Goal: Task Accomplishment & Management: Use online tool/utility

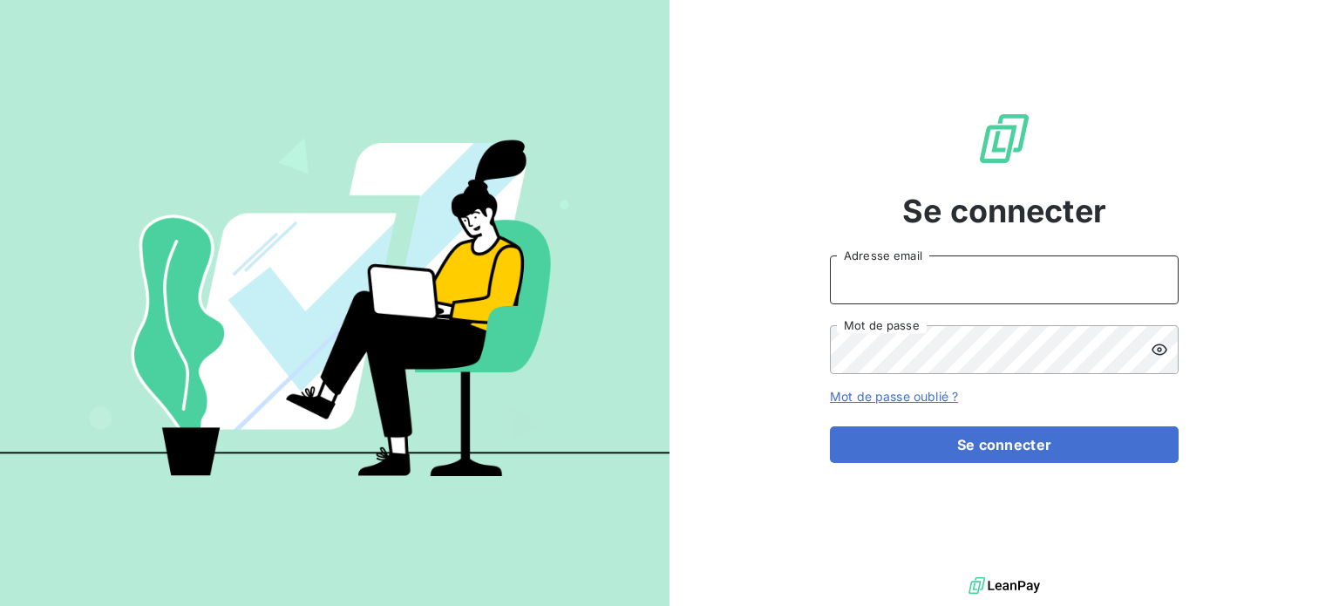
click at [903, 275] on input "Adresse email" at bounding box center [1004, 280] width 349 height 49
type input "[PERSON_NAME][EMAIL_ADDRESS][PERSON_NAME][DOMAIN_NAME]"
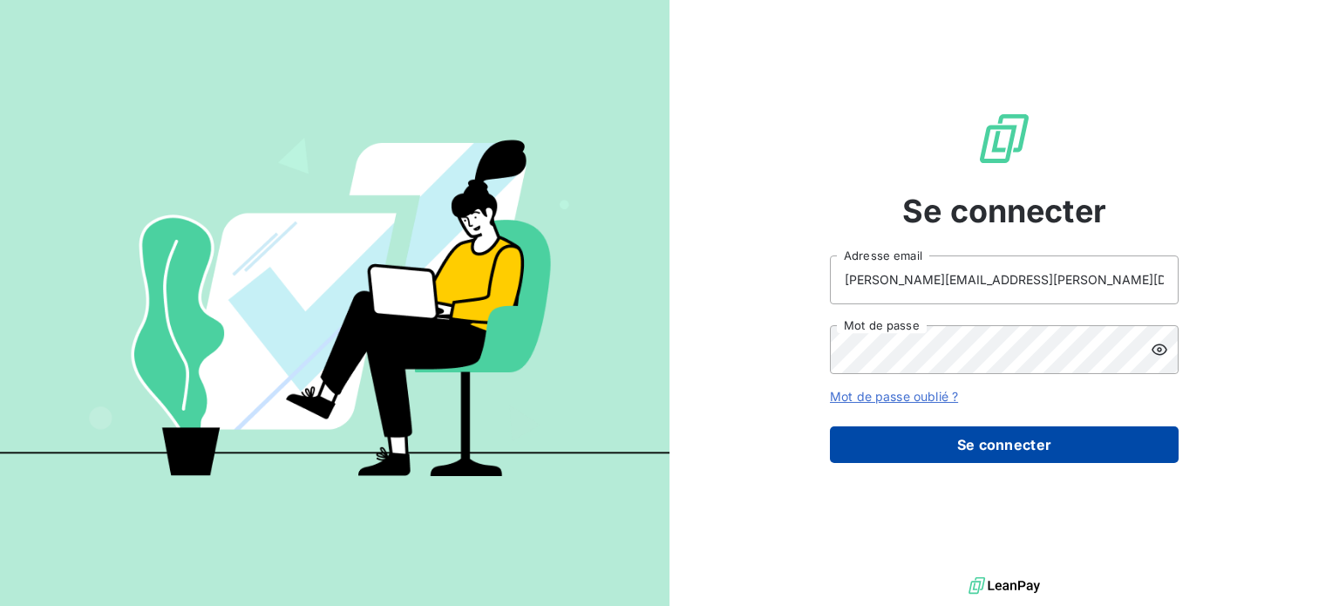
click at [975, 437] on button "Se connecter" at bounding box center [1004, 444] width 349 height 37
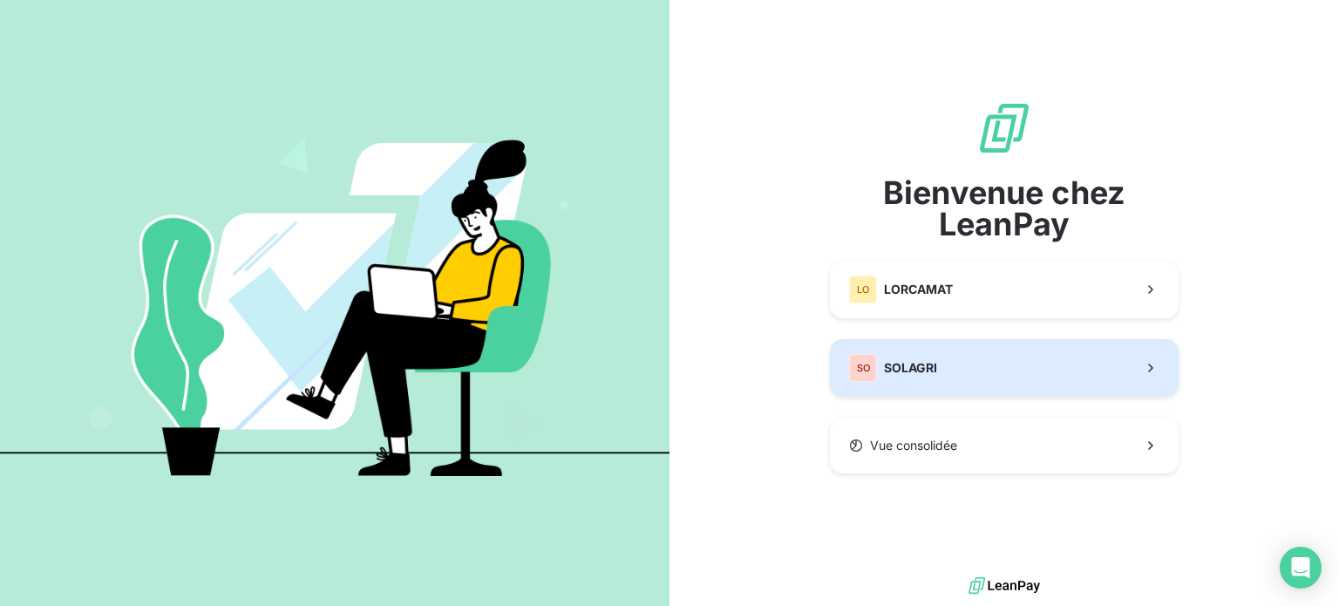
click at [930, 356] on div "SO SOLAGRI" at bounding box center [893, 368] width 88 height 28
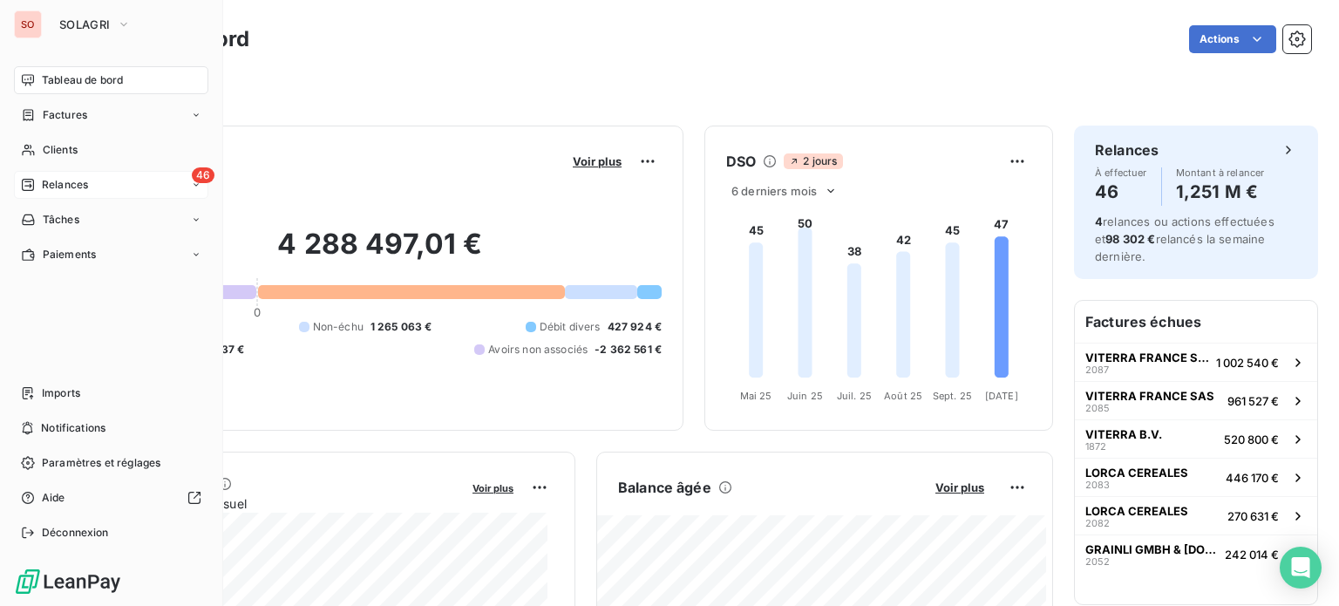
click at [73, 181] on span "Relances" at bounding box center [65, 185] width 46 height 16
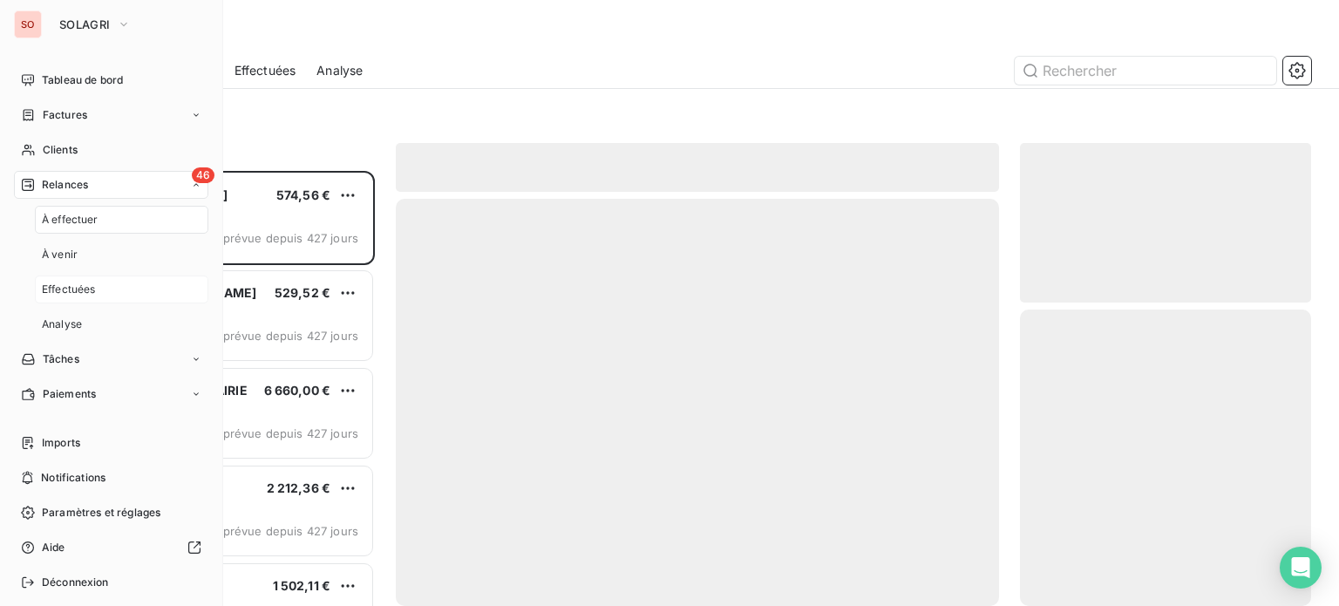
scroll to position [422, 277]
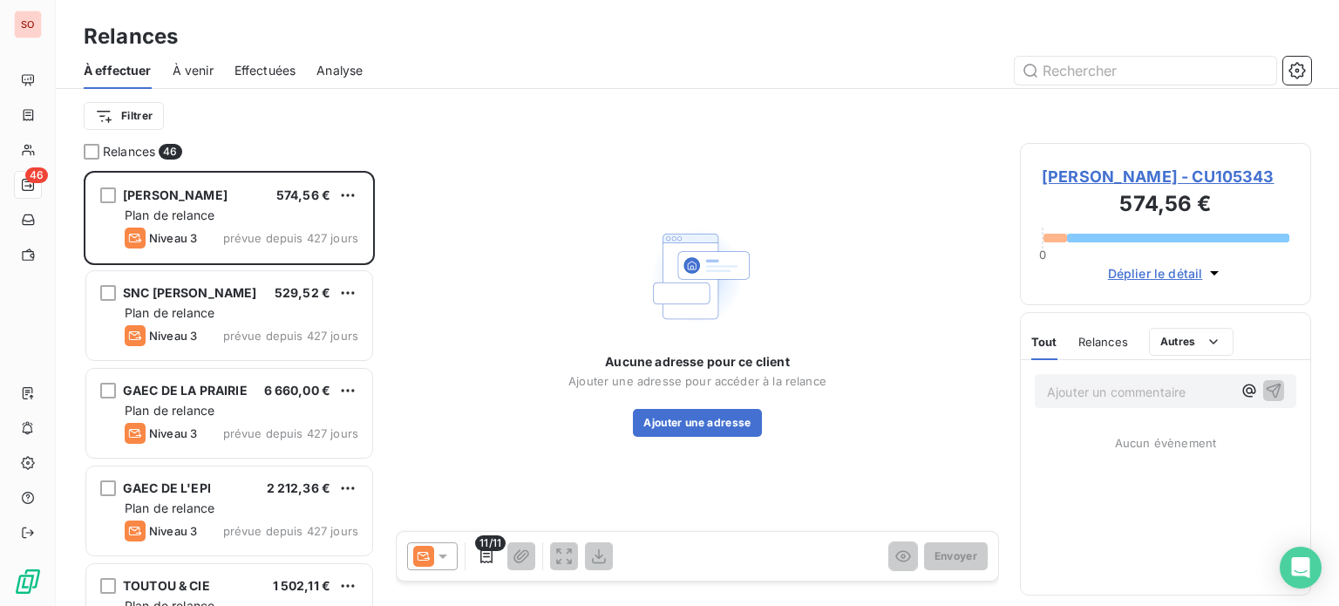
click at [269, 83] on div "Effectuées" at bounding box center [266, 70] width 62 height 37
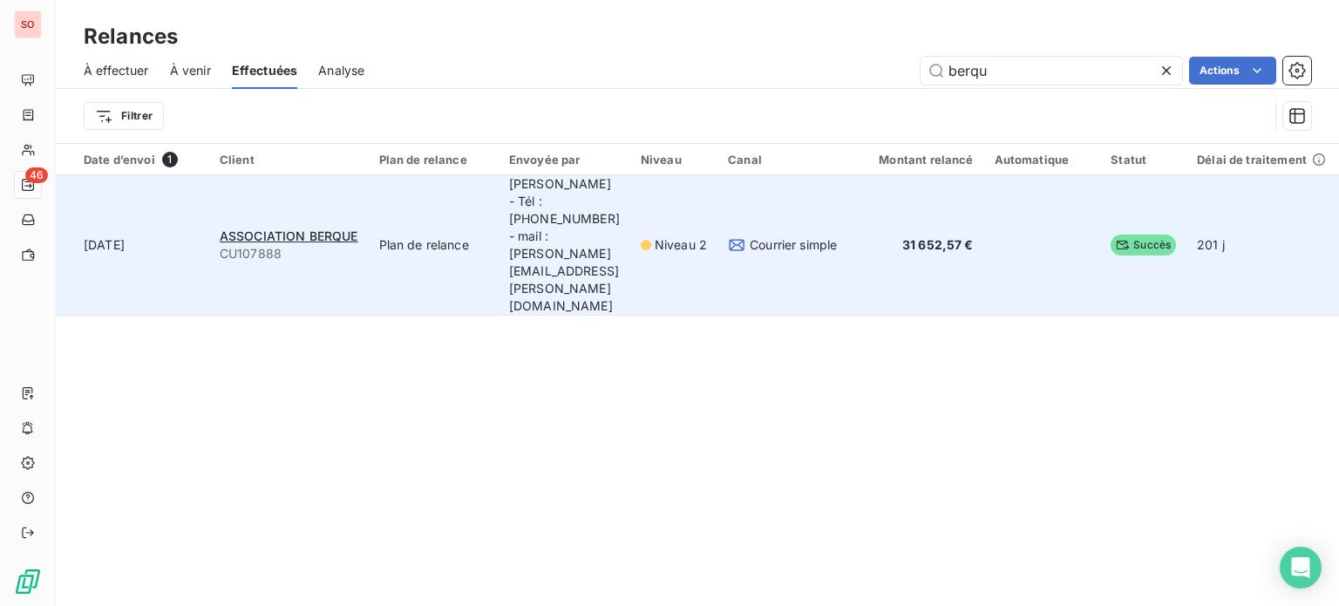
type input "berqu"
click at [984, 183] on td "31 652,57 €" at bounding box center [916, 245] width 136 height 140
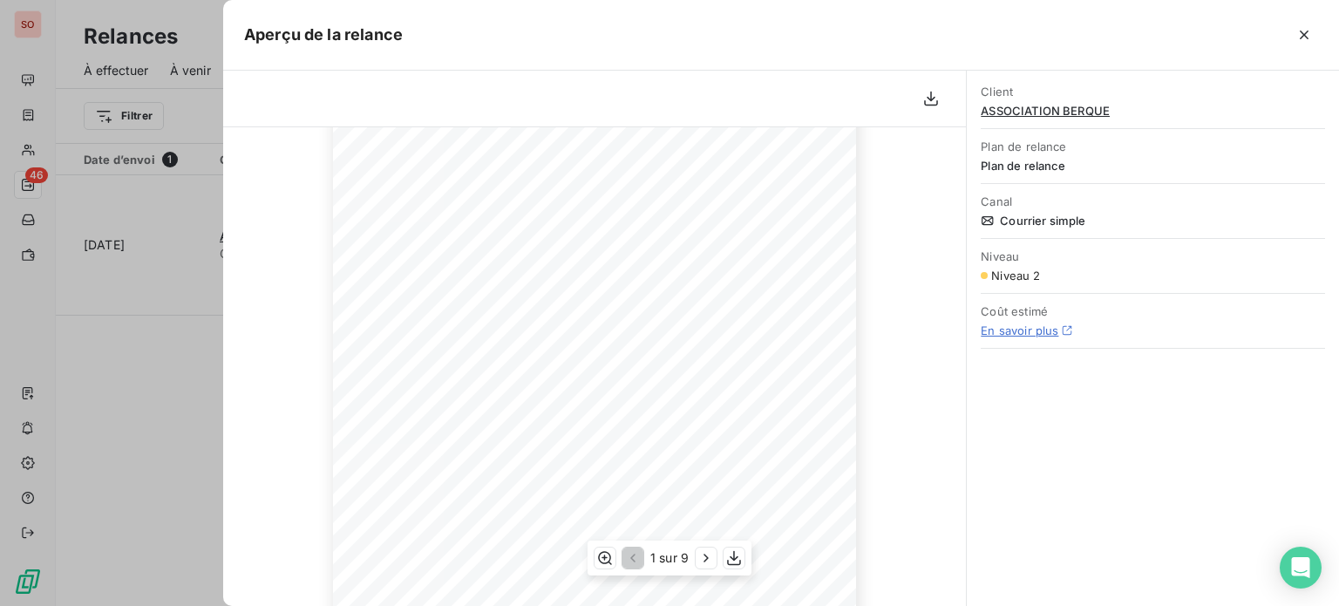
scroll to position [363, 0]
click at [698, 562] on icon "button" at bounding box center [706, 557] width 17 height 17
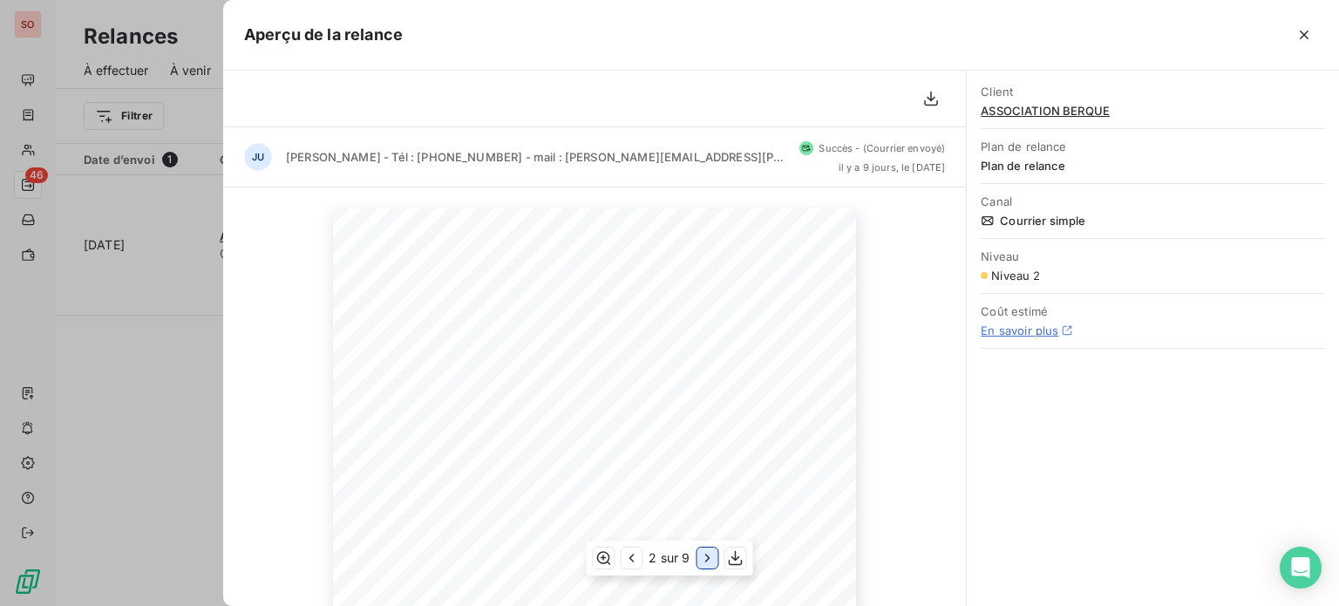
click at [699, 564] on icon "button" at bounding box center [707, 557] width 17 height 17
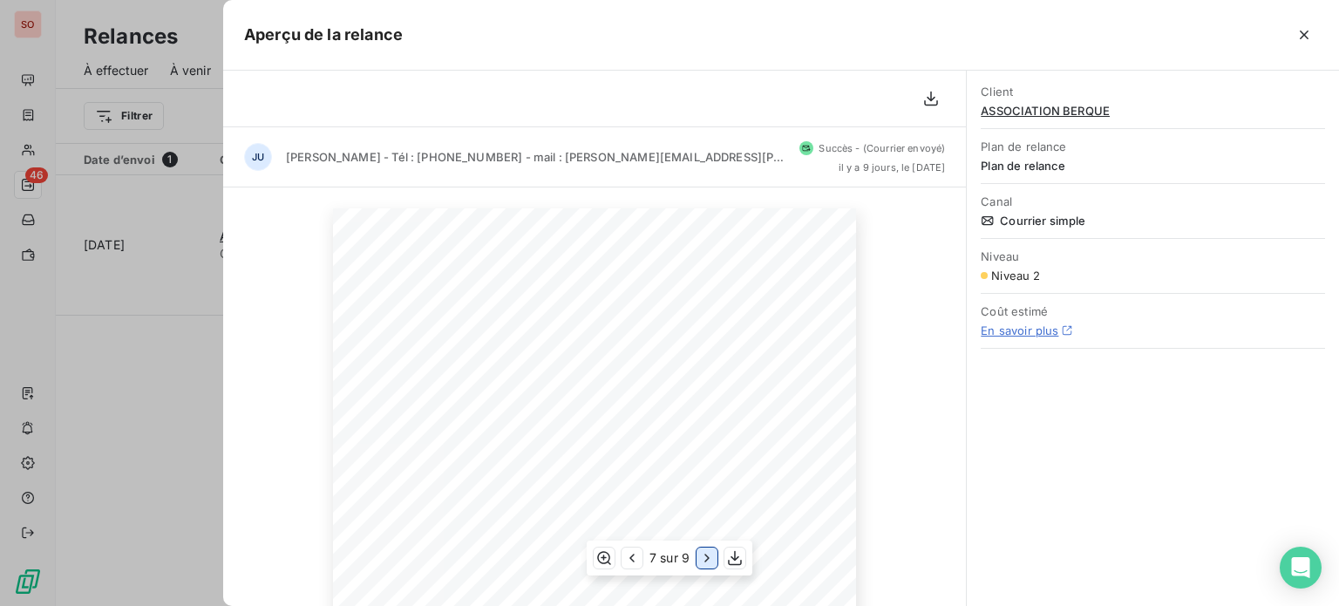
click at [698, 564] on icon "button" at bounding box center [706, 557] width 17 height 17
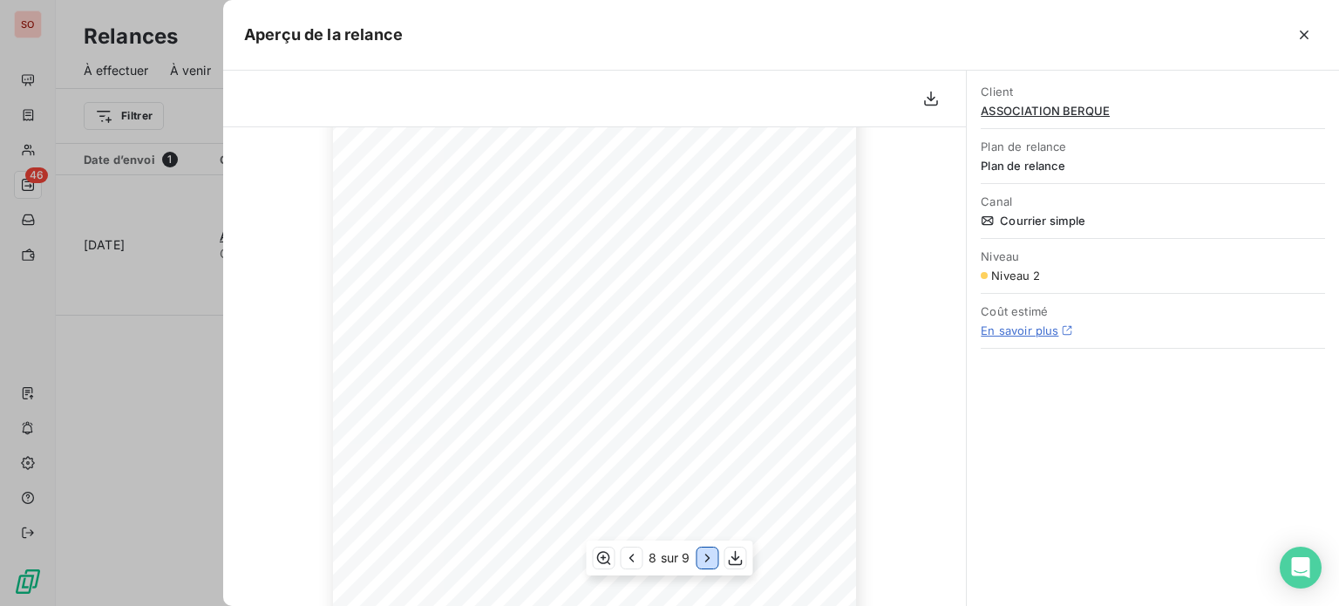
scroll to position [213, 0]
click at [702, 558] on icon "button" at bounding box center [707, 557] width 17 height 17
click at [627, 560] on icon "button" at bounding box center [631, 557] width 17 height 17
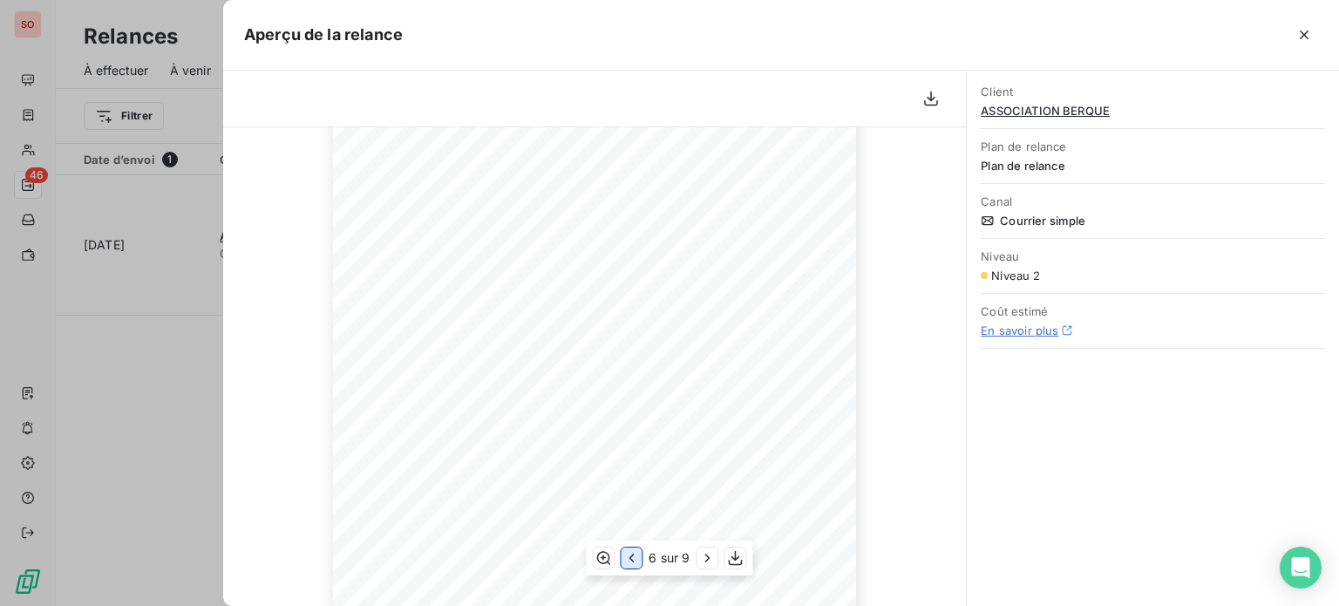
click at [627, 557] on icon "button" at bounding box center [631, 557] width 17 height 17
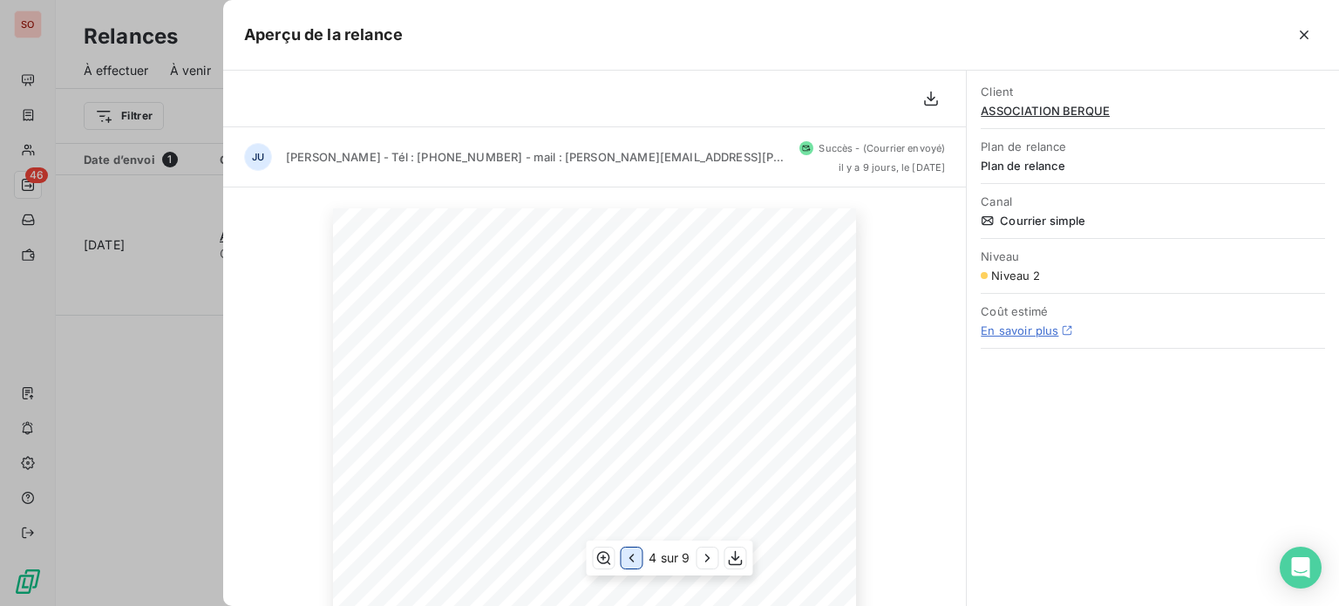
click at [627, 557] on icon "button" at bounding box center [631, 557] width 17 height 17
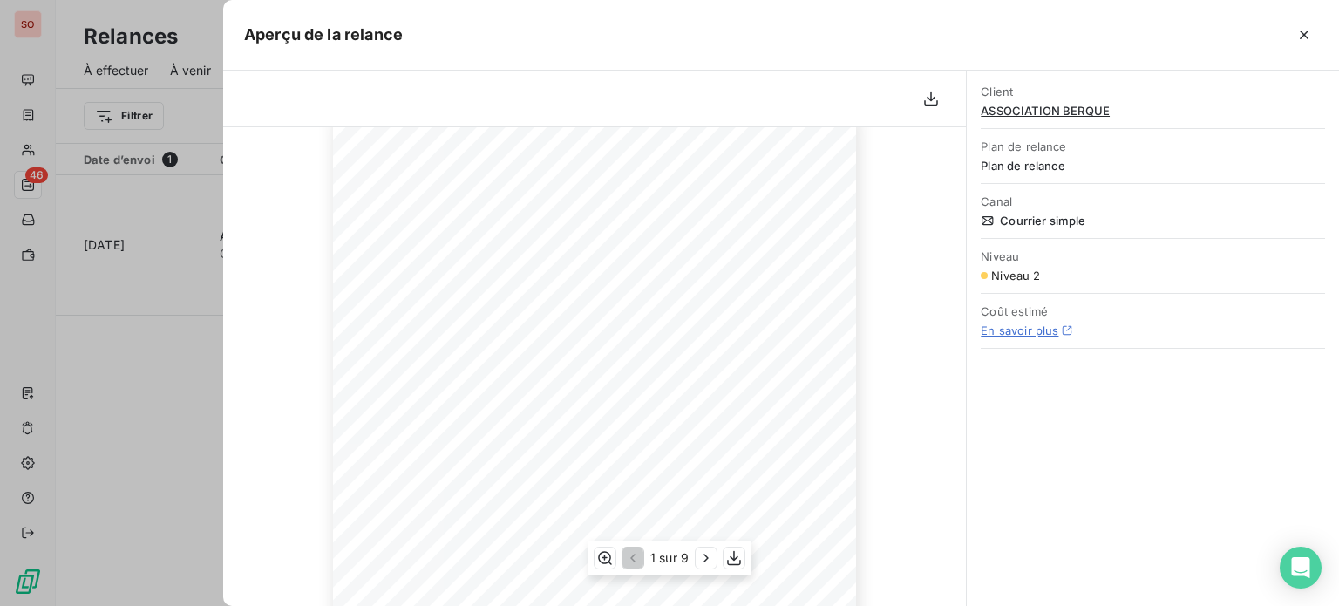
scroll to position [73, 0]
click at [1303, 42] on icon "button" at bounding box center [1304, 34] width 17 height 17
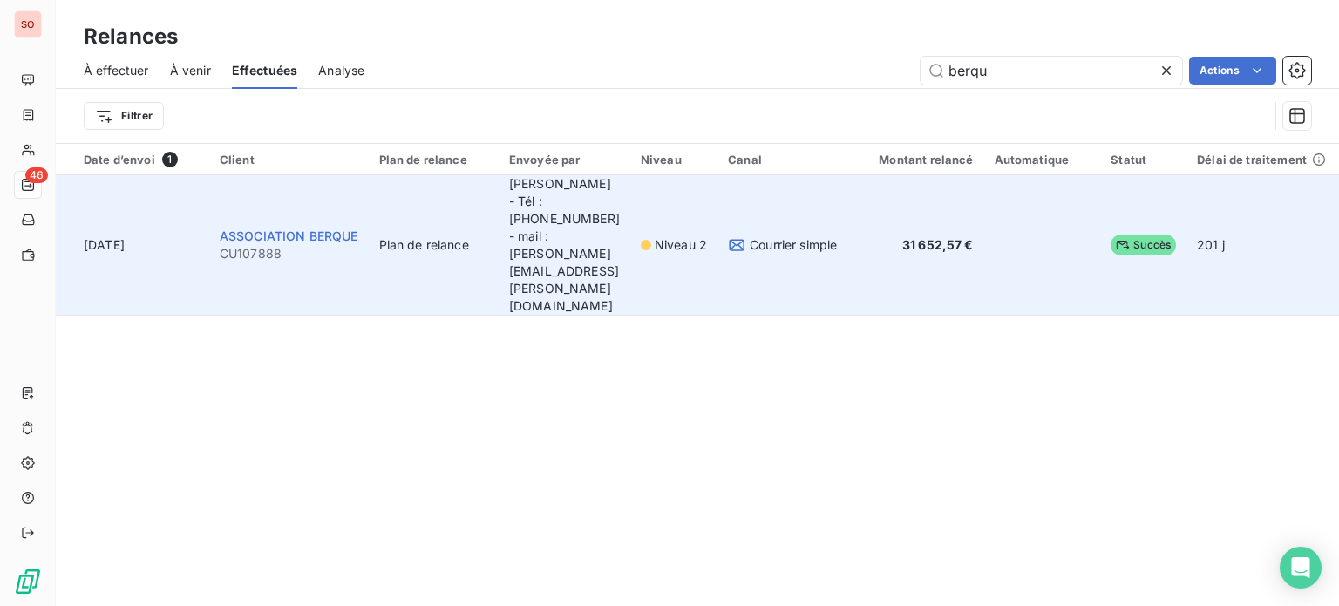
click at [271, 228] on span "ASSOCIATION BERQUE" at bounding box center [289, 235] width 139 height 15
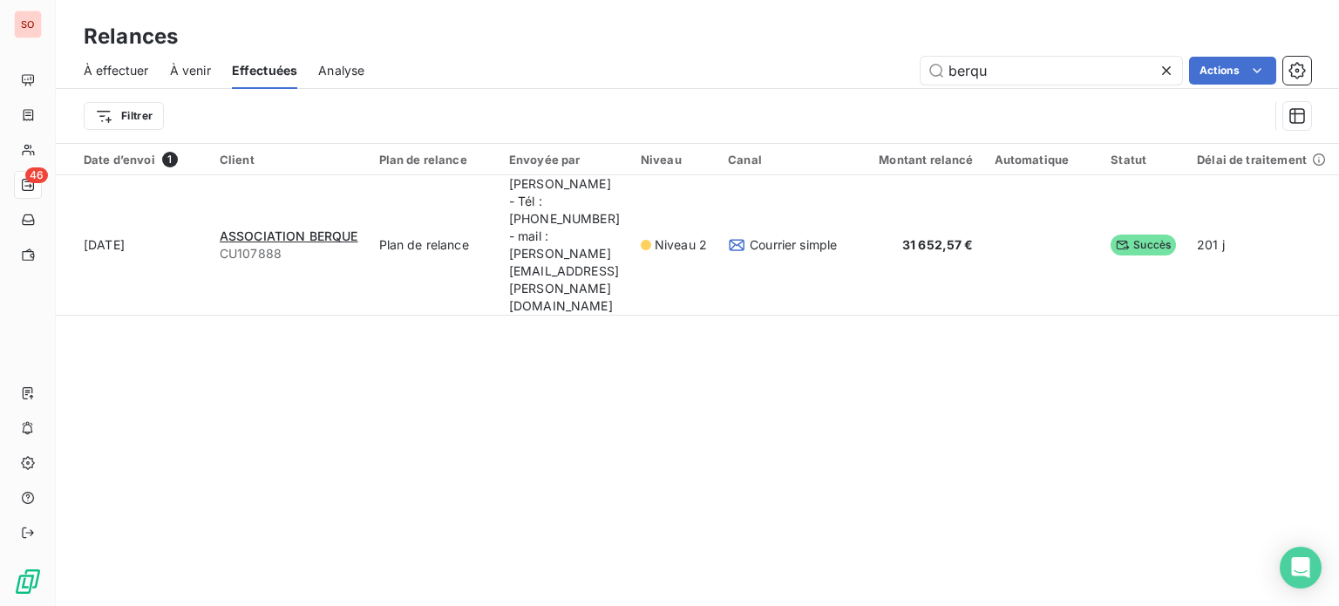
drag, startPoint x: 998, startPoint y: 72, endPoint x: 859, endPoint y: 59, distance: 139.2
click at [859, 59] on div "berqu Actions" at bounding box center [848, 71] width 926 height 28
